Goal: Task Accomplishment & Management: Manage account settings

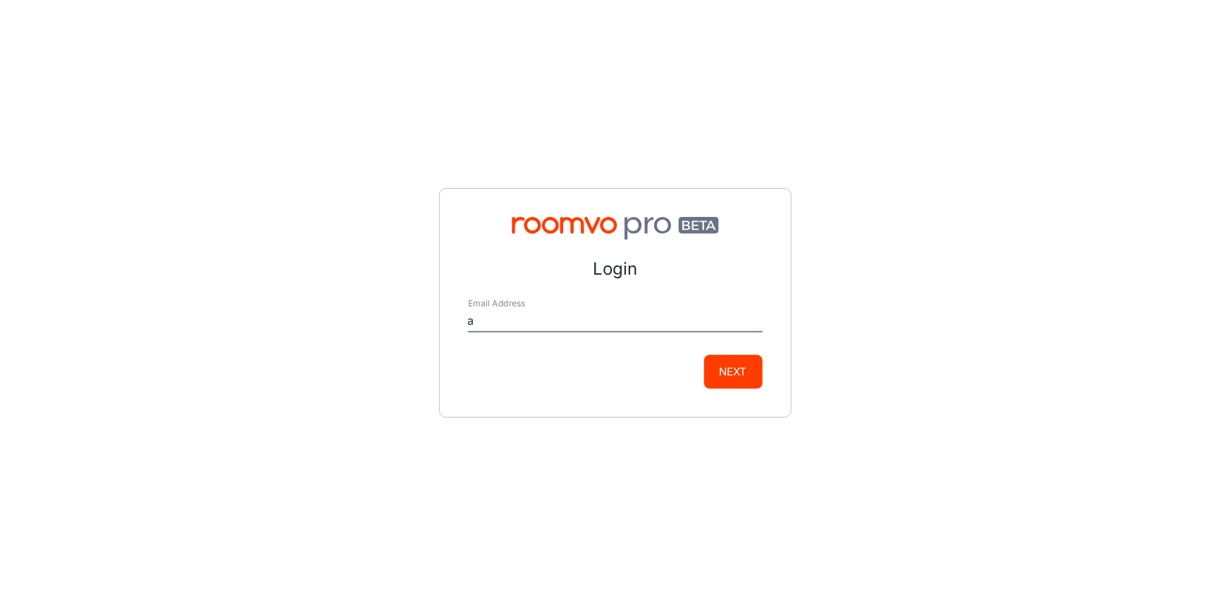
type input "[EMAIL_ADDRESS][DOMAIN_NAME]"
click at [717, 377] on button "Next" at bounding box center [733, 372] width 58 height 34
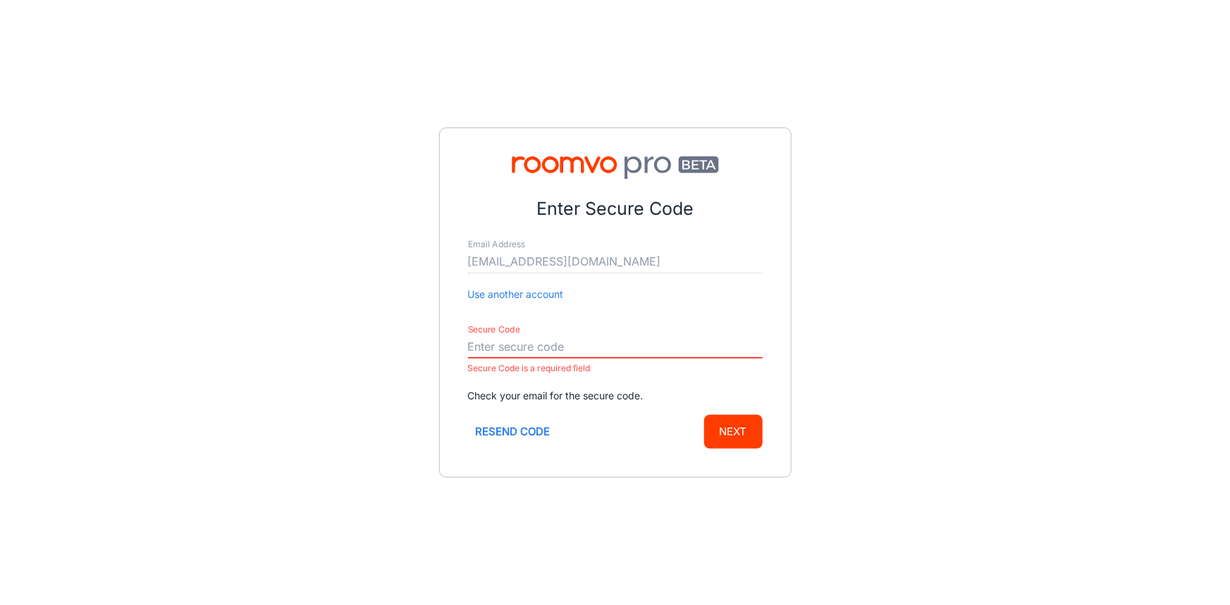
drag, startPoint x: 500, startPoint y: 335, endPoint x: 548, endPoint y: 347, distance: 49.6
paste input "749658"
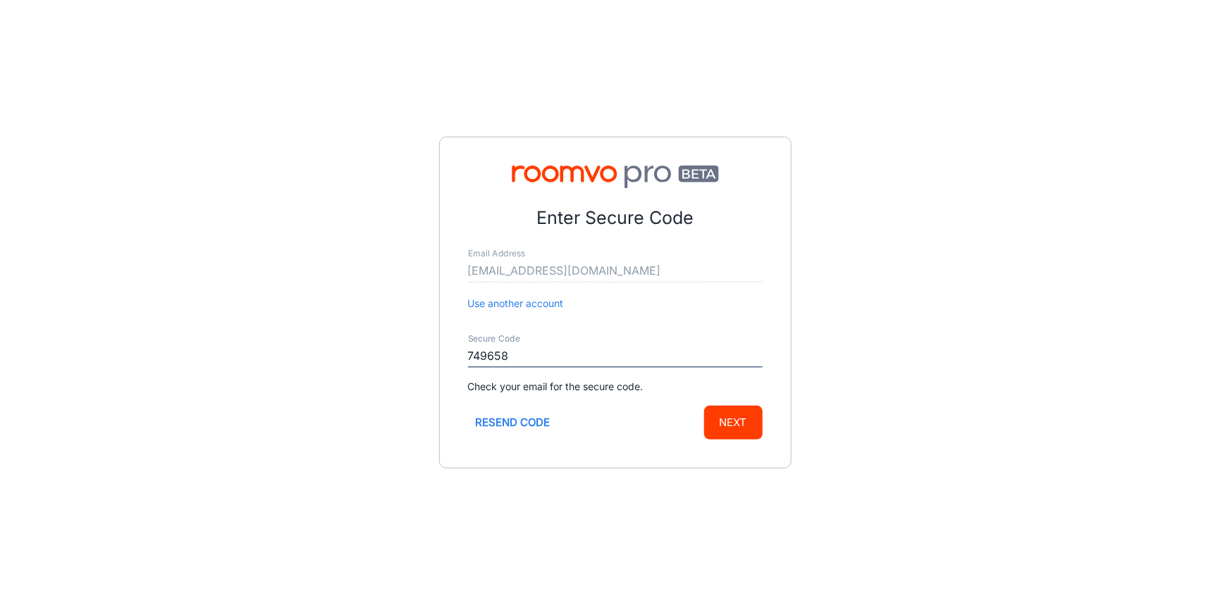
type input "749658"
click at [729, 421] on button "Next" at bounding box center [733, 423] width 58 height 34
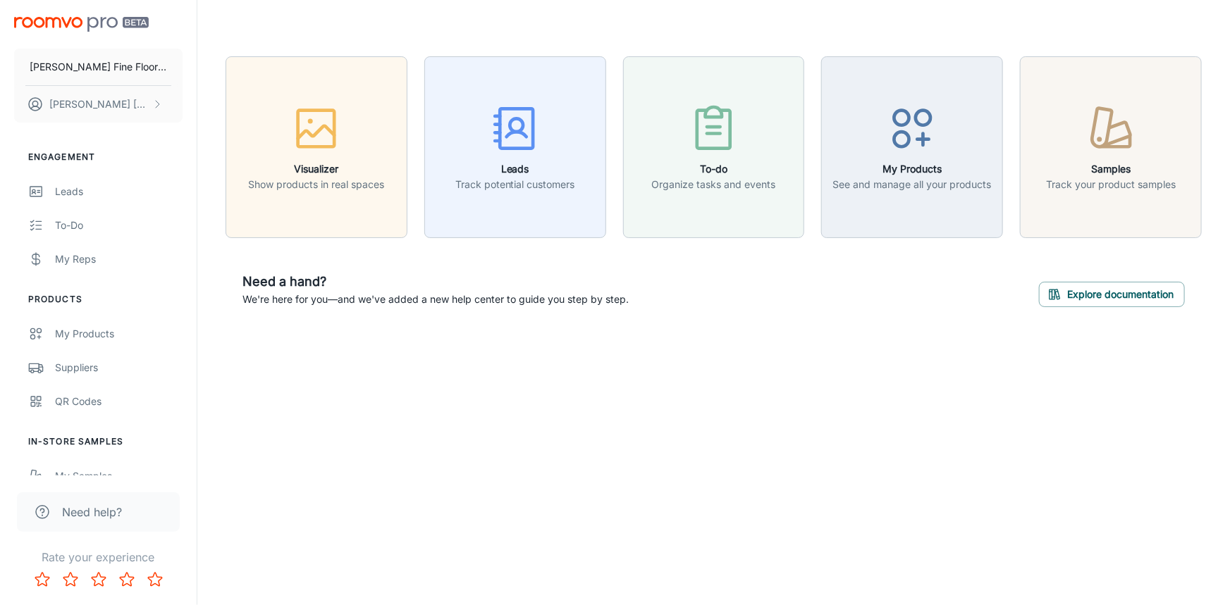
click at [500, 30] on header at bounding box center [714, 28] width 1010 height 56
click at [495, 109] on icon "button" at bounding box center [514, 128] width 53 height 53
